Goal: Navigation & Orientation: Go to known website

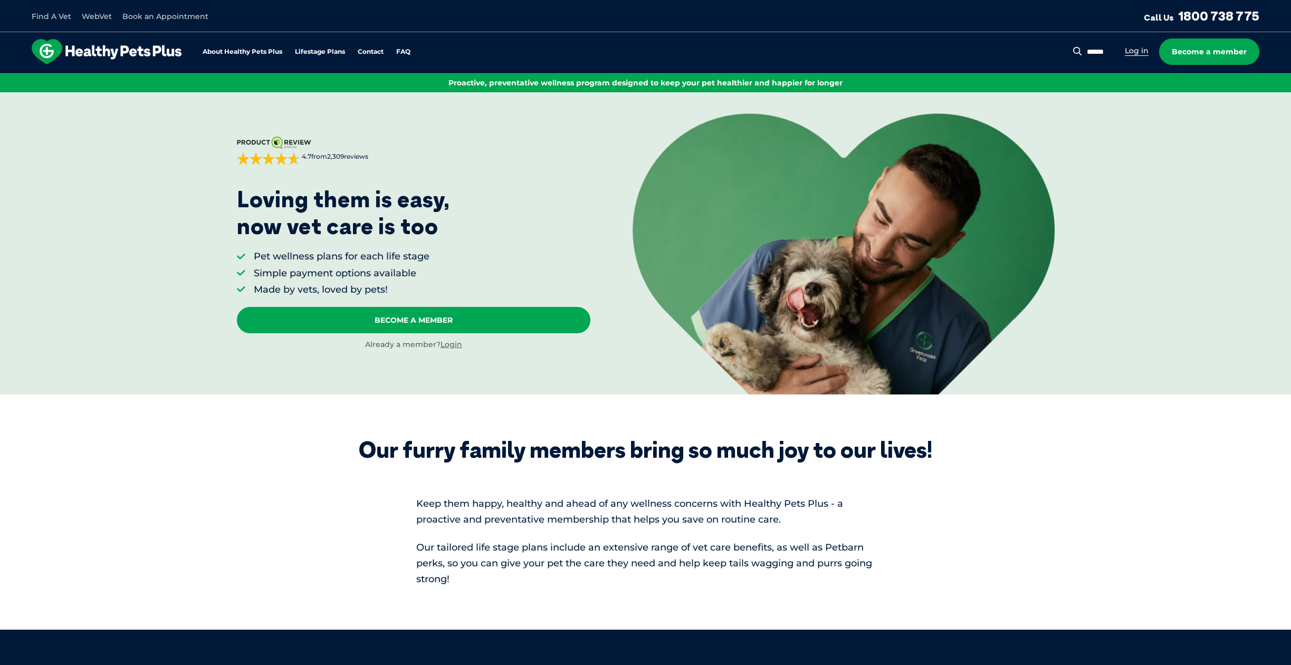
click at [1132, 52] on link "Log in" at bounding box center [1137, 51] width 24 height 10
